Goal: Information Seeking & Learning: Learn about a topic

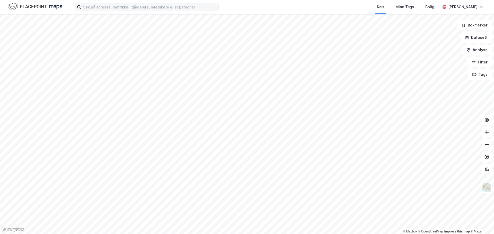
click at [151, 11] on label at bounding box center [147, 7] width 144 height 8
click at [151, 11] on input at bounding box center [149, 7] width 137 height 8
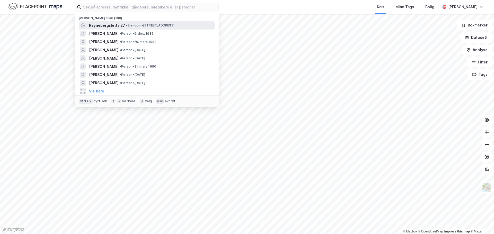
click at [140, 25] on span "• Eiendom • [STREET_ADDRESS]" at bounding box center [150, 25] width 48 height 4
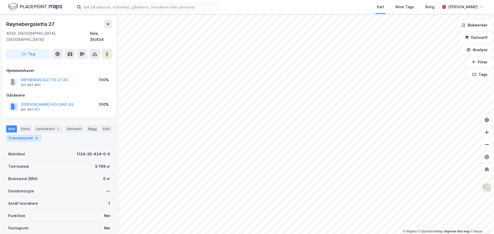
click at [20, 135] on div "Transaksjoner 6" at bounding box center [23, 138] width 35 height 7
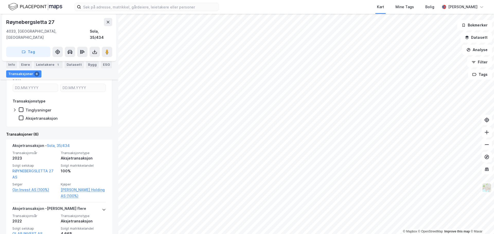
scroll to position [77, 0]
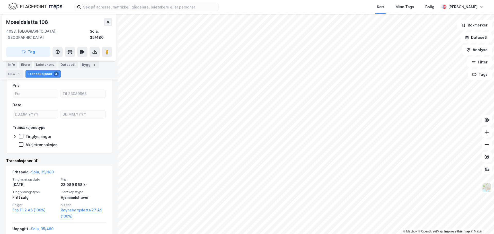
scroll to position [107, 0]
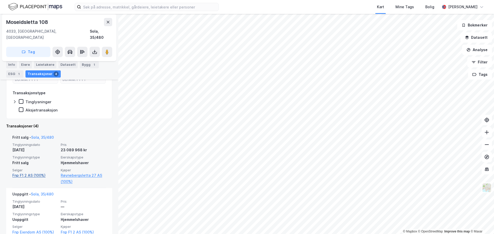
click at [26, 173] on link "Fnp F1 2 AS (100%)" at bounding box center [34, 176] width 45 height 6
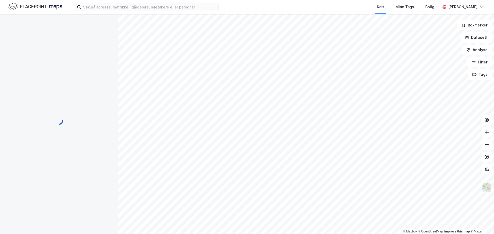
scroll to position [4, 0]
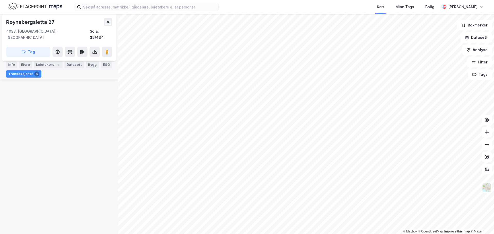
scroll to position [388, 0]
